Goal: Navigation & Orientation: Find specific page/section

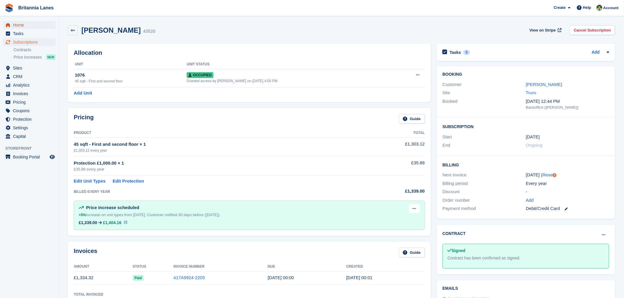
click at [17, 27] on span "Home" at bounding box center [30, 25] width 35 height 8
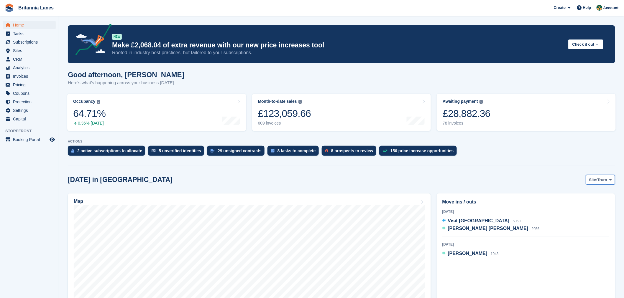
click at [604, 182] on span "Truro" at bounding box center [602, 180] width 10 height 6
click at [596, 204] on link "Falmouth" at bounding box center [585, 204] width 53 height 11
click at [606, 181] on span "Falmouth" at bounding box center [598, 180] width 17 height 6
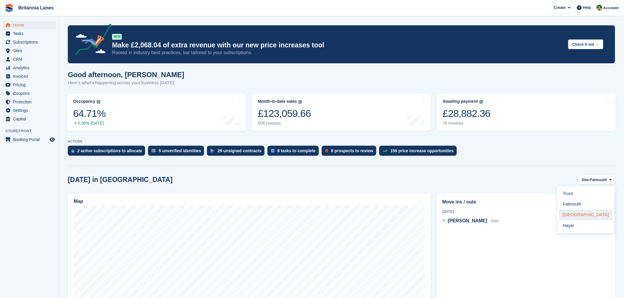
click at [594, 219] on link "[GEOGRAPHIC_DATA]" at bounding box center [585, 215] width 53 height 11
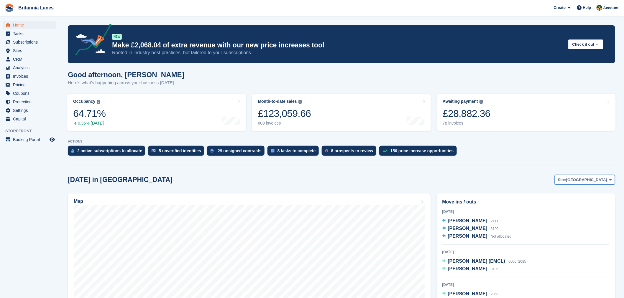
click at [566, 180] on span "Site:" at bounding box center [562, 180] width 8 height 6
click at [601, 230] on link "Hayle" at bounding box center [585, 226] width 53 height 11
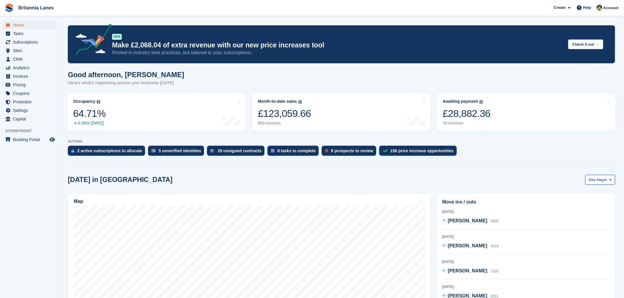
click at [602, 183] on span "Hayle" at bounding box center [602, 180] width 10 height 6
click at [587, 206] on link "Falmouth" at bounding box center [585, 204] width 53 height 11
